Goal: Task Accomplishment & Management: Complete application form

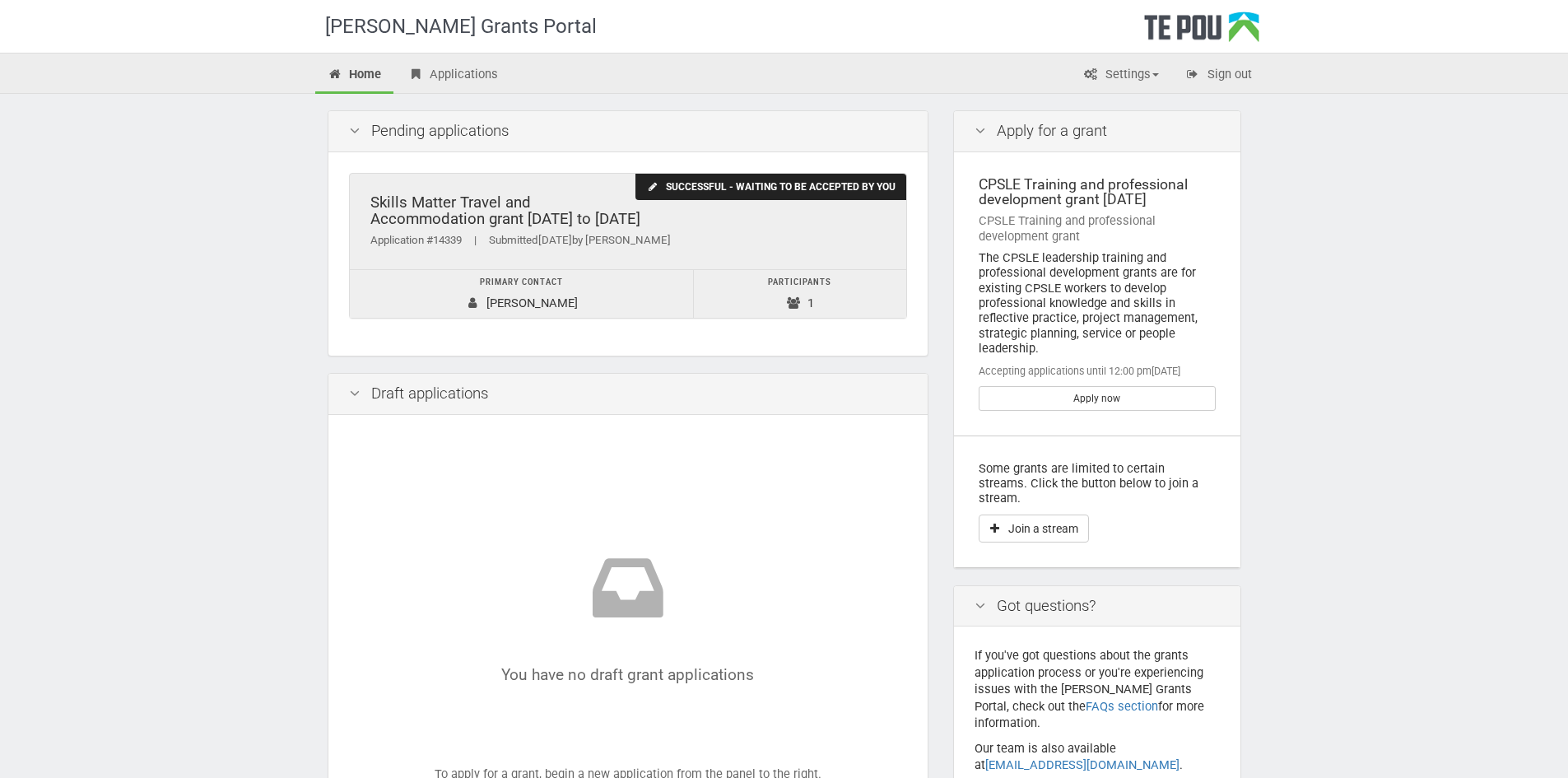
click at [718, 182] on div "Successful - waiting to be accepted by you" at bounding box center [770, 187] width 270 height 27
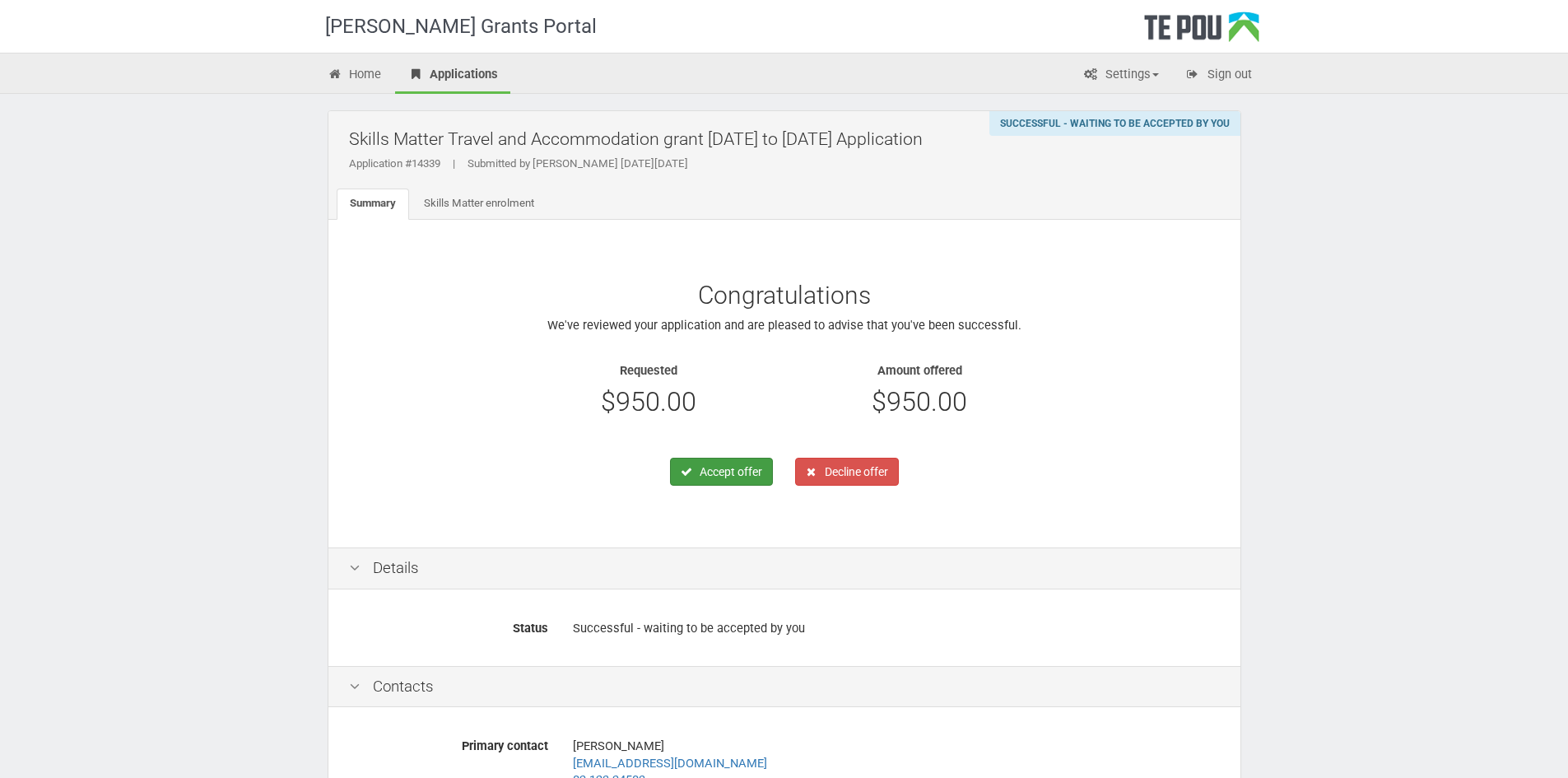
click at [735, 471] on button "Accept offer" at bounding box center [721, 471] width 103 height 28
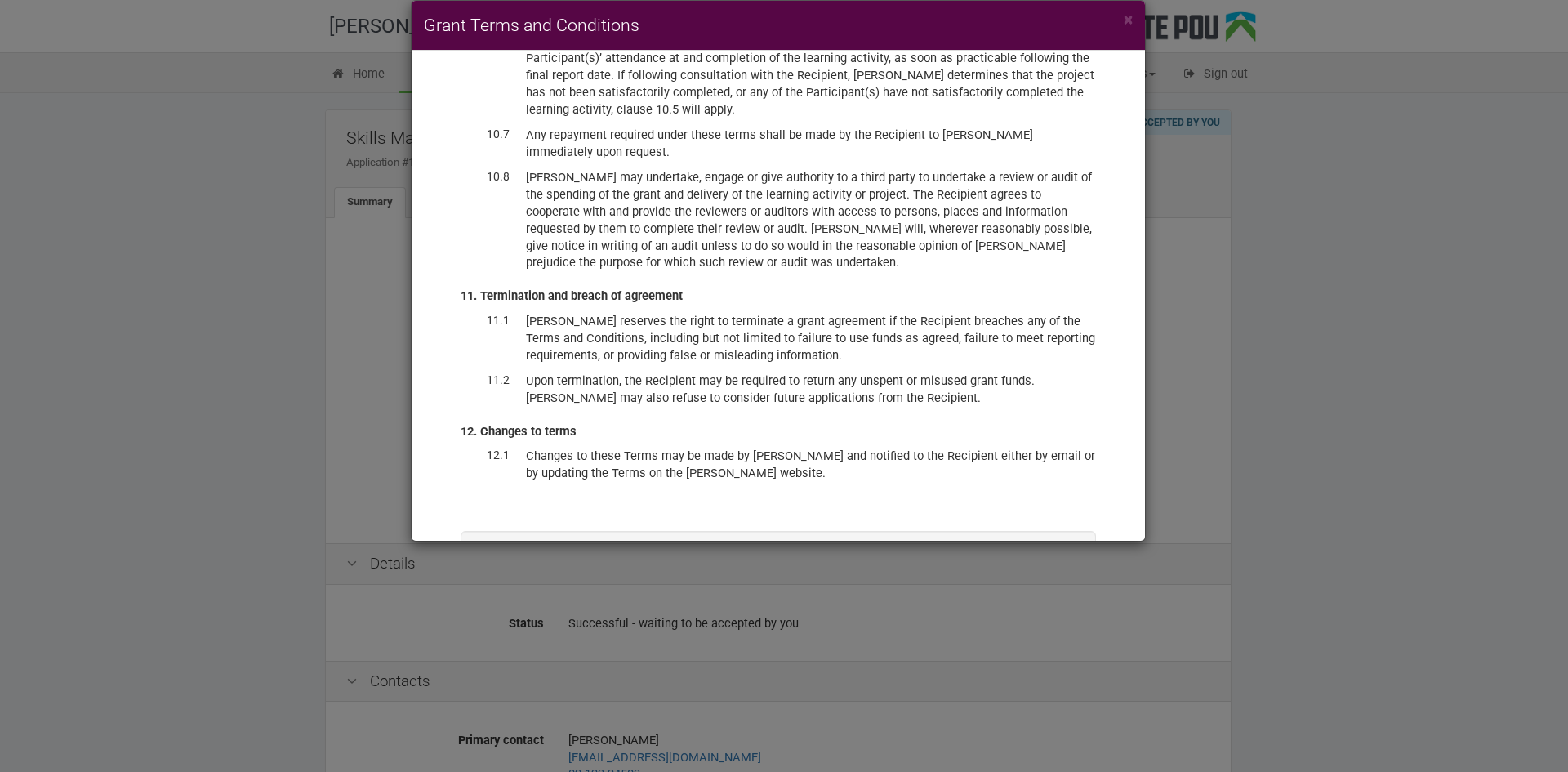
scroll to position [4110, 0]
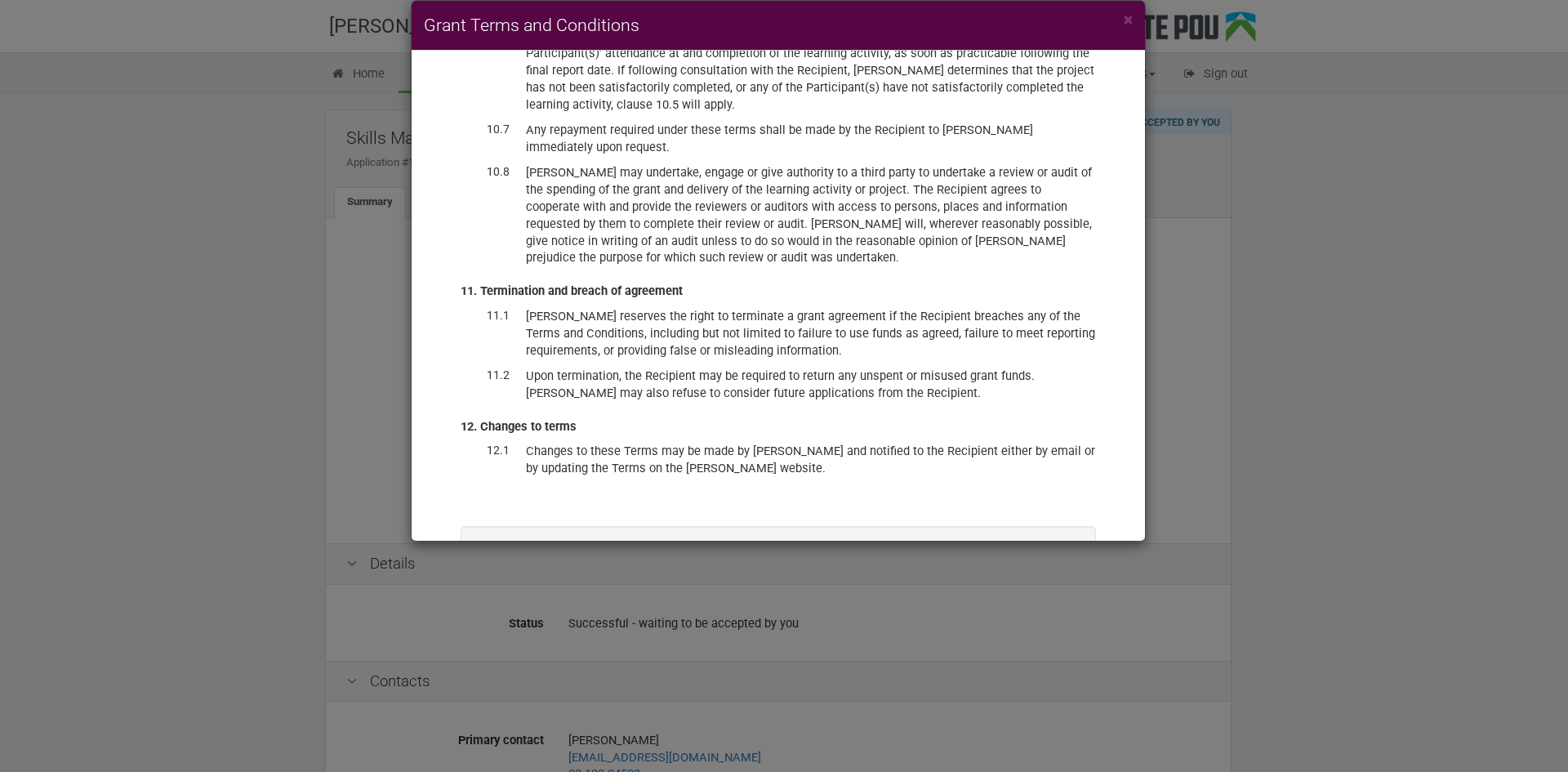
click at [506, 577] on label "I have read and accept these terms and conditions, and accept the offer of fund…" at bounding box center [778, 594] width 552 height 34
click at [502, 576] on input "I have read and accept these terms and conditions, and accept the offer of fund…" at bounding box center [502, 576] width 1 height 1
checkbox input "true"
click at [997, 627] on button "Accept offer" at bounding box center [1022, 640] width 97 height 28
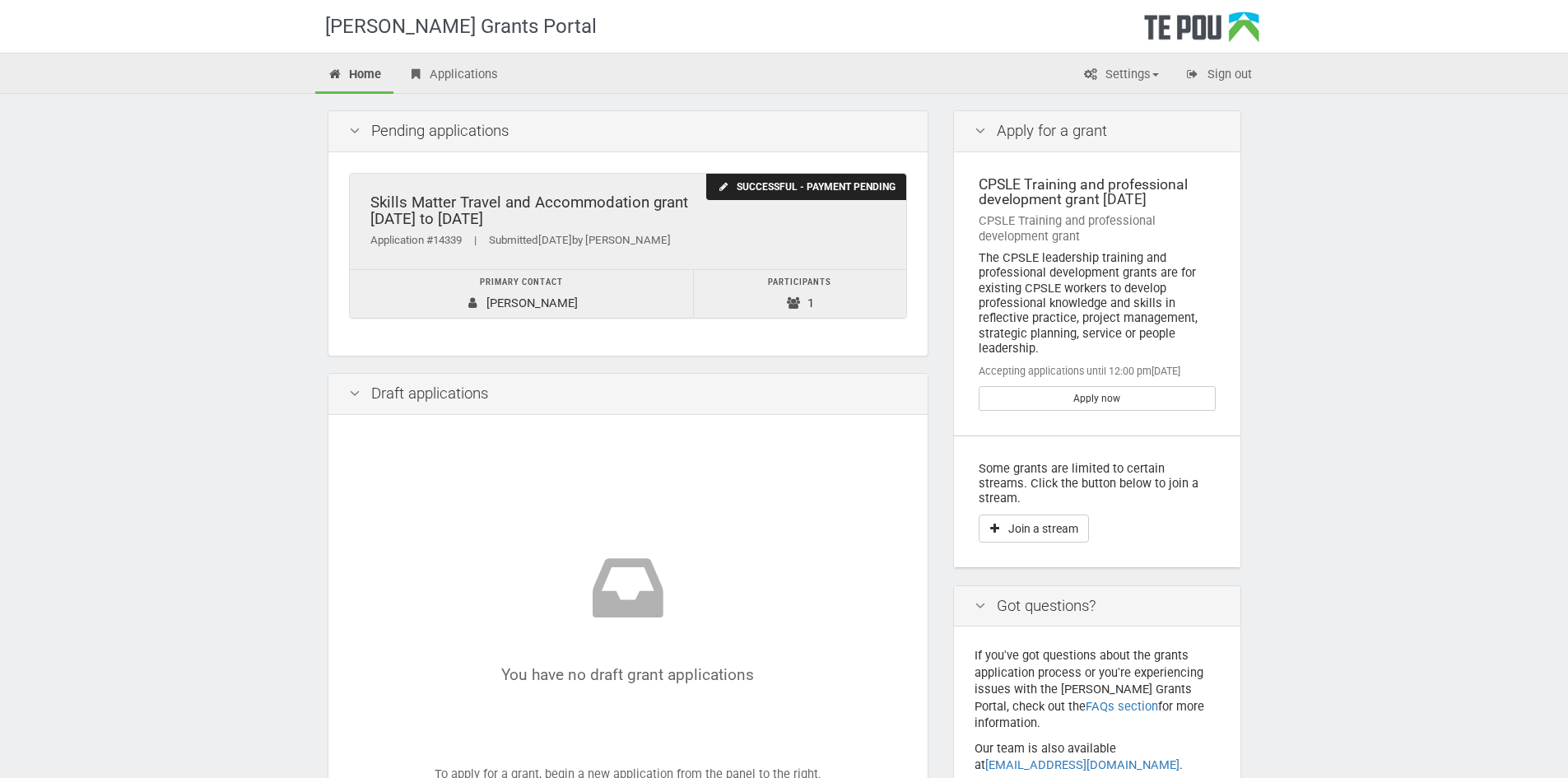
click at [785, 191] on div "Successful - payment pending" at bounding box center [805, 187] width 199 height 27
